Goal: Book appointment/travel/reservation

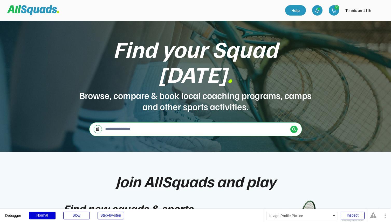
click at [381, 15] on img at bounding box center [379, 10] width 10 height 10
click at [374, 22] on link "Profile" at bounding box center [372, 23] width 31 height 10
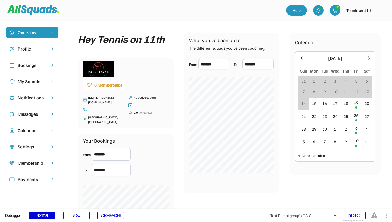
click at [37, 69] on div "Bookings" at bounding box center [32, 65] width 52 height 11
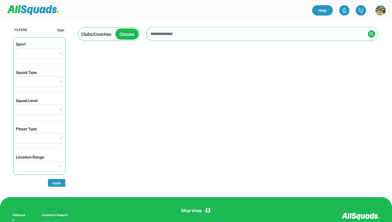
select select "**********"
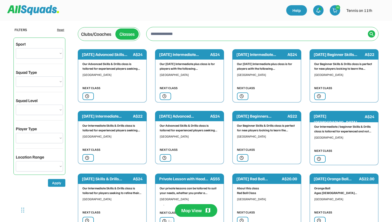
click at [102, 32] on div "Clubs/Coaches" at bounding box center [96, 34] width 30 height 7
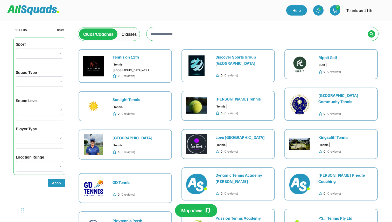
click at [157, 66] on div "Tennis Palm Beach QLD 4221 0 (0 reviews)" at bounding box center [140, 70] width 55 height 16
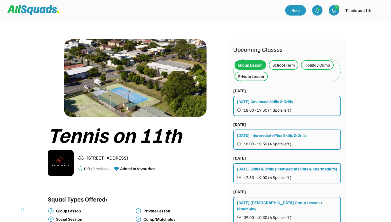
click at [309, 65] on div "Holiday Camp" at bounding box center [317, 65] width 25 height 6
